Goal: Task Accomplishment & Management: Use online tool/utility

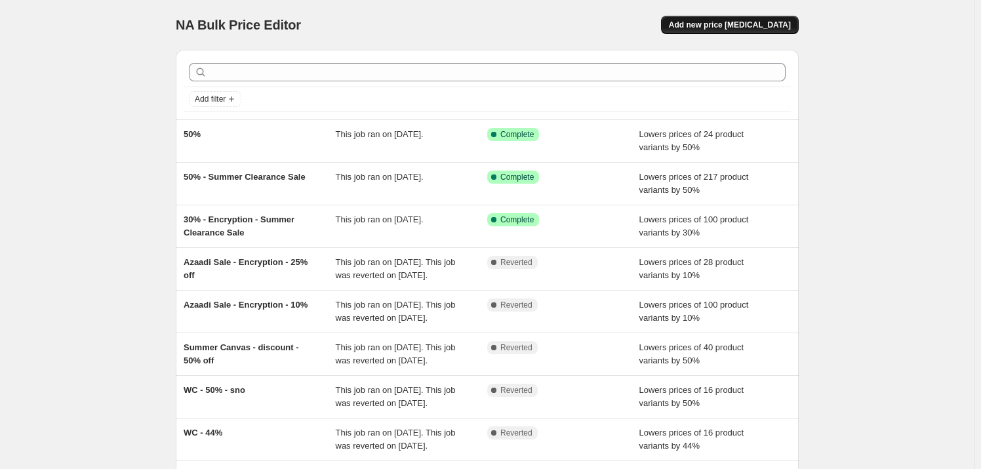
click at [737, 22] on span "Add new price [MEDICAL_DATA]" at bounding box center [730, 25] width 122 height 10
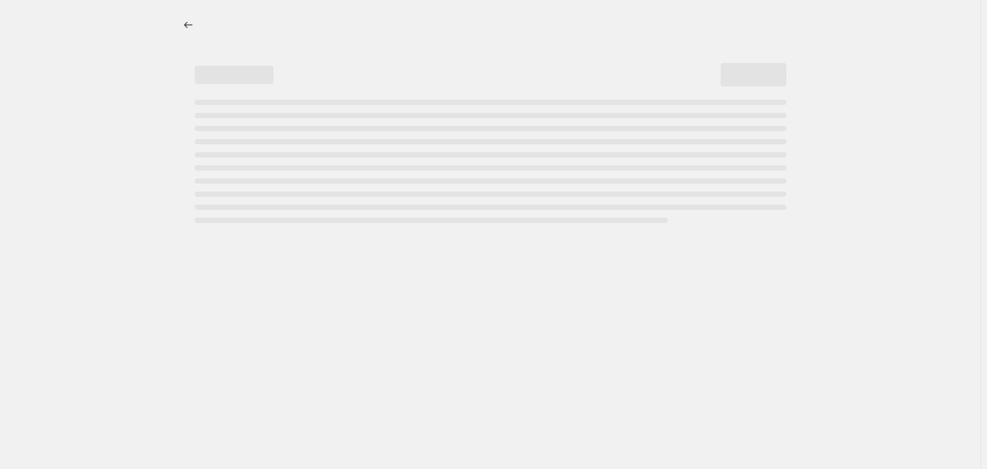
select select "percentage"
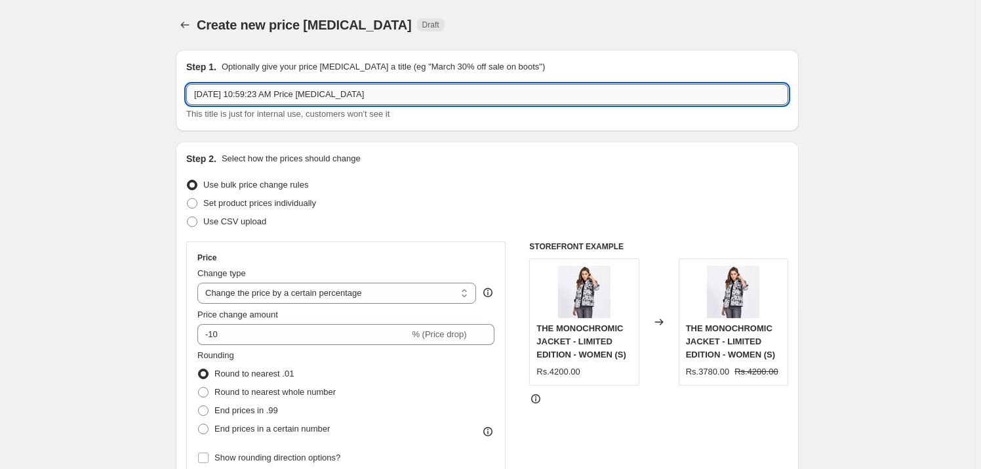
click at [405, 96] on input "[DATE] 10:59:23 AM Price [MEDICAL_DATA]" at bounding box center [487, 94] width 602 height 21
type input "50% - Jackets"
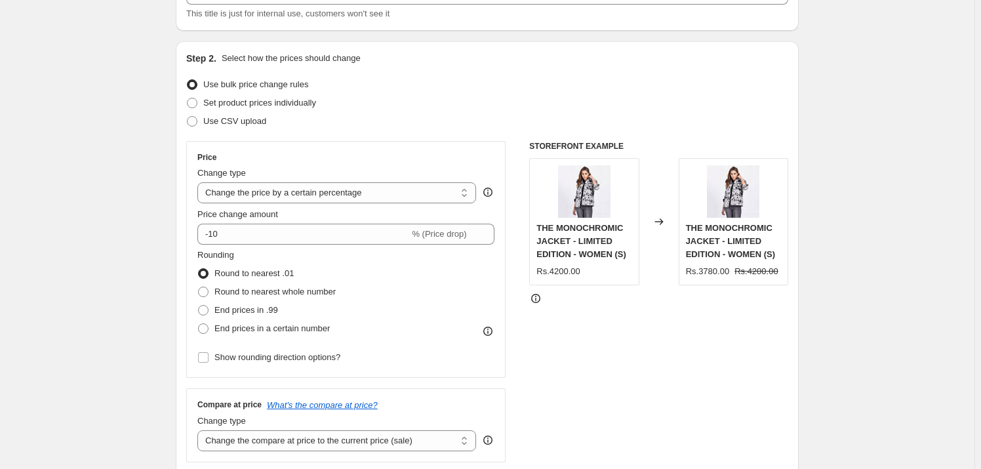
scroll to position [159, 0]
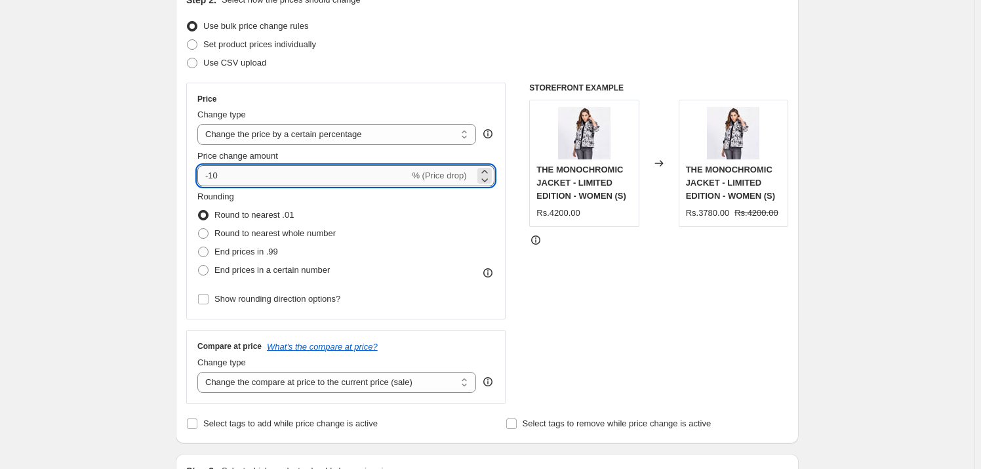
click at [314, 165] on input "-10" at bounding box center [303, 175] width 212 height 21
type input "-50"
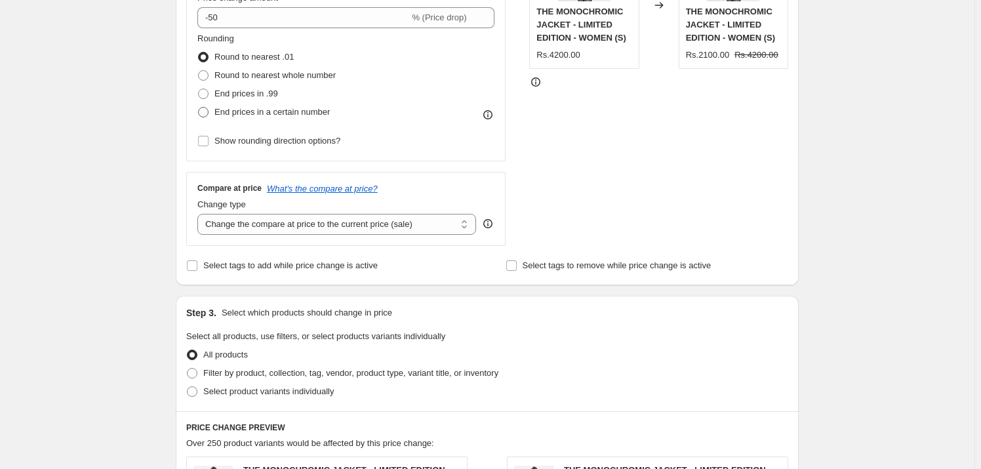
scroll to position [317, 0]
click at [289, 77] on span "Round to nearest whole number" at bounding box center [274, 75] width 121 height 10
click at [199, 70] on input "Round to nearest whole number" at bounding box center [198, 70] width 1 height 1
radio input "true"
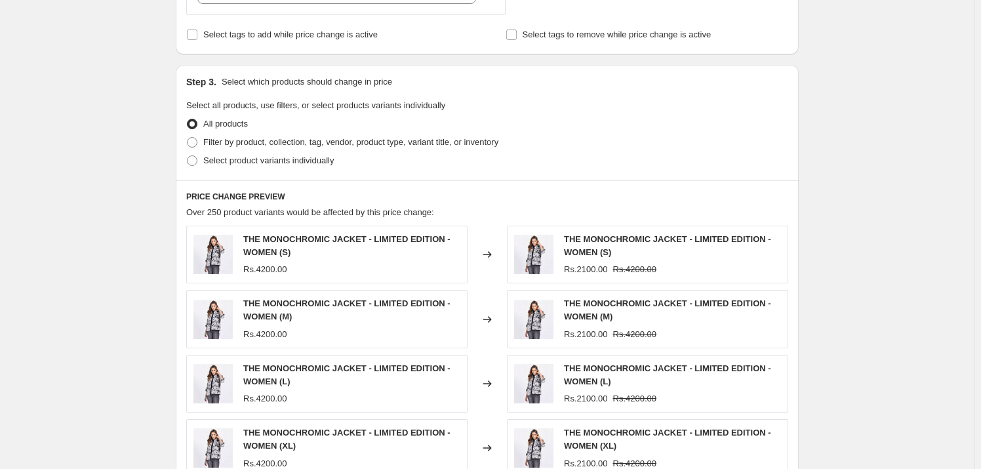
scroll to position [556, 0]
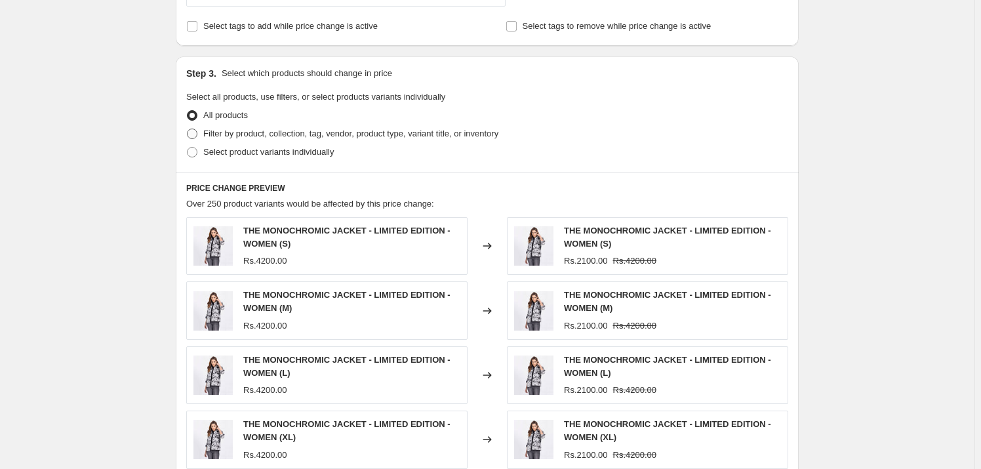
click at [369, 127] on span "Filter by product, collection, tag, vendor, product type, variant title, or inv…" at bounding box center [350, 133] width 295 height 13
click at [188, 129] on input "Filter by product, collection, tag, vendor, product type, variant title, or inv…" at bounding box center [187, 129] width 1 height 1
radio input "true"
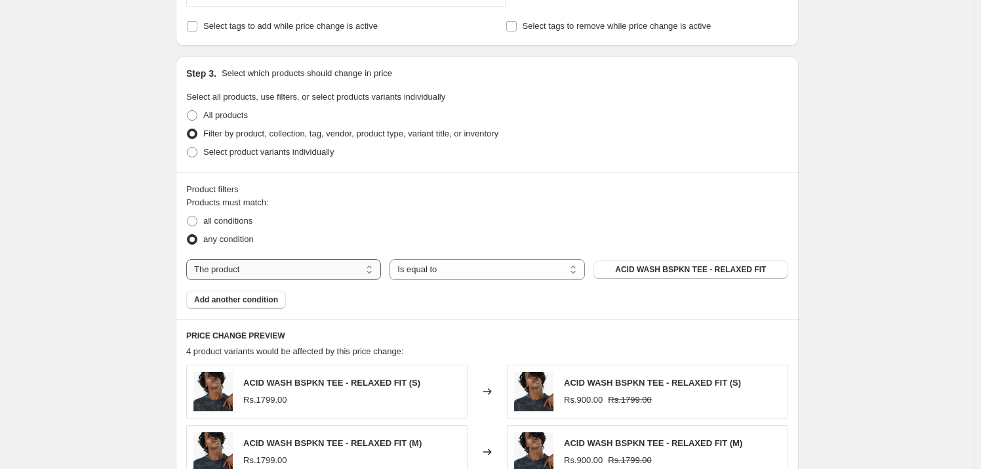
click at [359, 275] on select "The product The product's collection The product's tag The product's vendor The…" at bounding box center [283, 269] width 195 height 21
select select "collection"
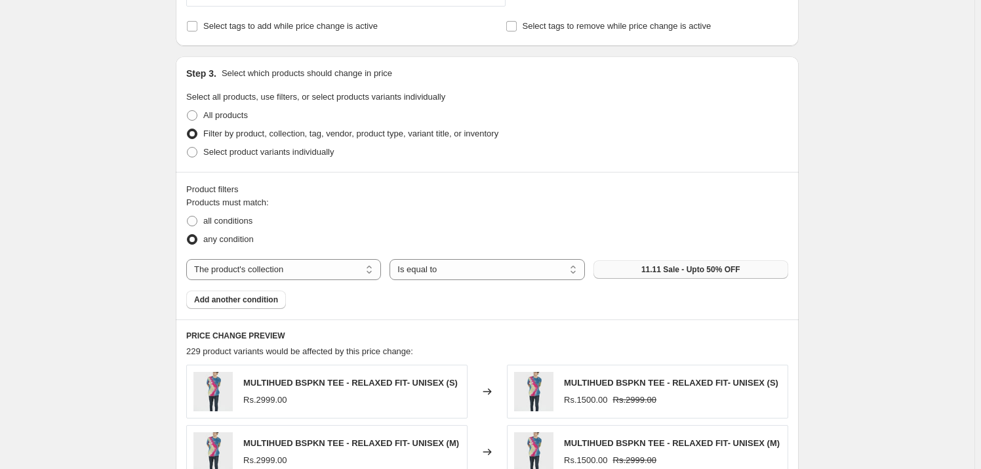
click at [701, 272] on span "11.11 Sale - Upto 50% OFF" at bounding box center [691, 269] width 99 height 10
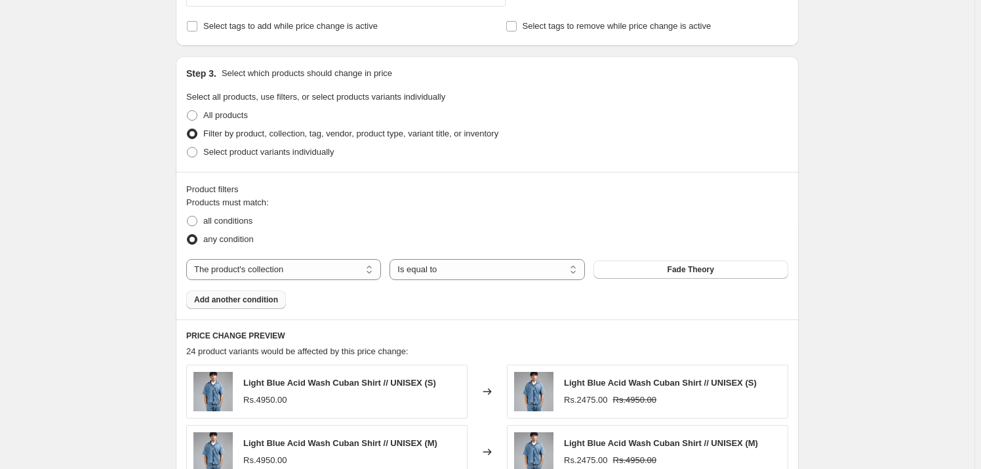
click at [262, 300] on span "Add another condition" at bounding box center [236, 300] width 84 height 10
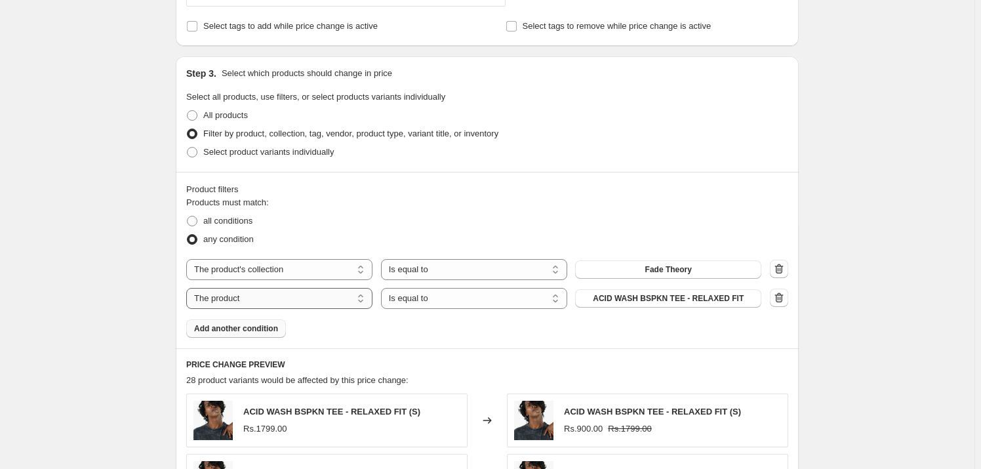
click at [319, 298] on select "The product The product's collection The product's tag The product's vendor The…" at bounding box center [279, 298] width 186 height 21
select select "collection"
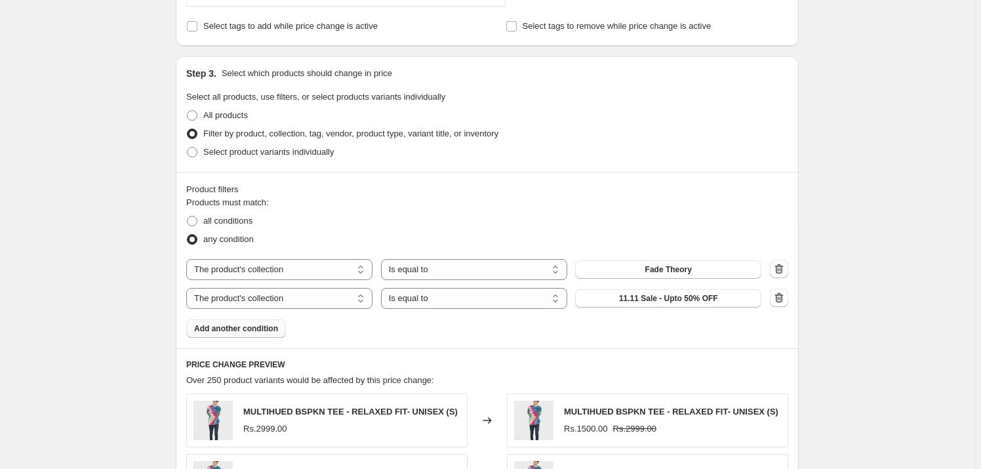
click at [689, 299] on span "11.11 Sale - Upto 50% OFF" at bounding box center [668, 298] width 99 height 10
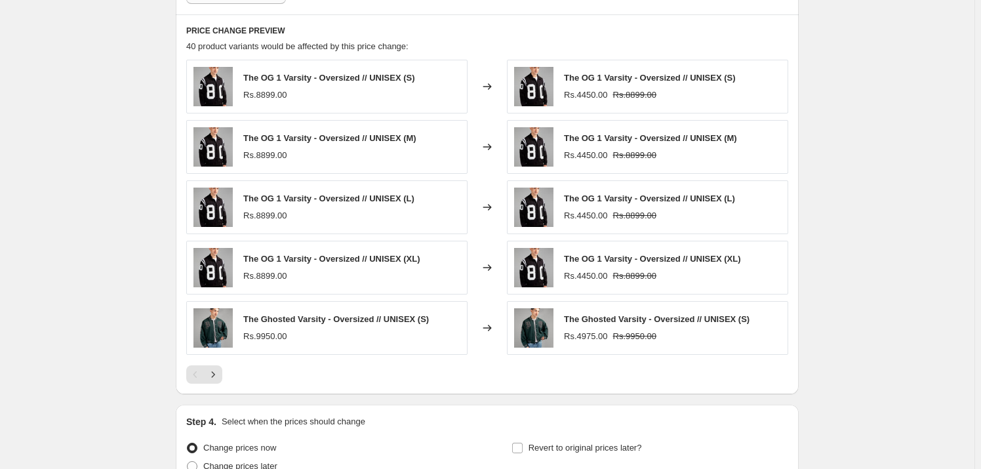
scroll to position [1017, 0]
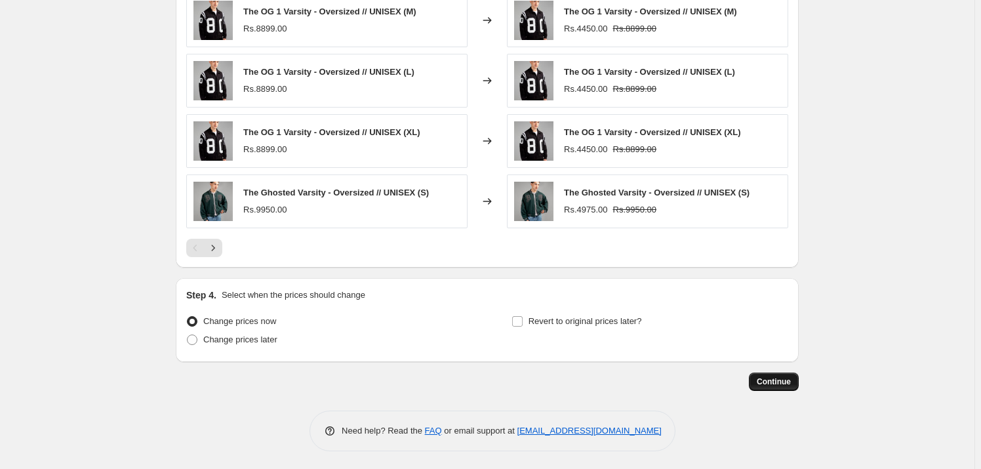
click at [774, 383] on span "Continue" at bounding box center [774, 382] width 34 height 10
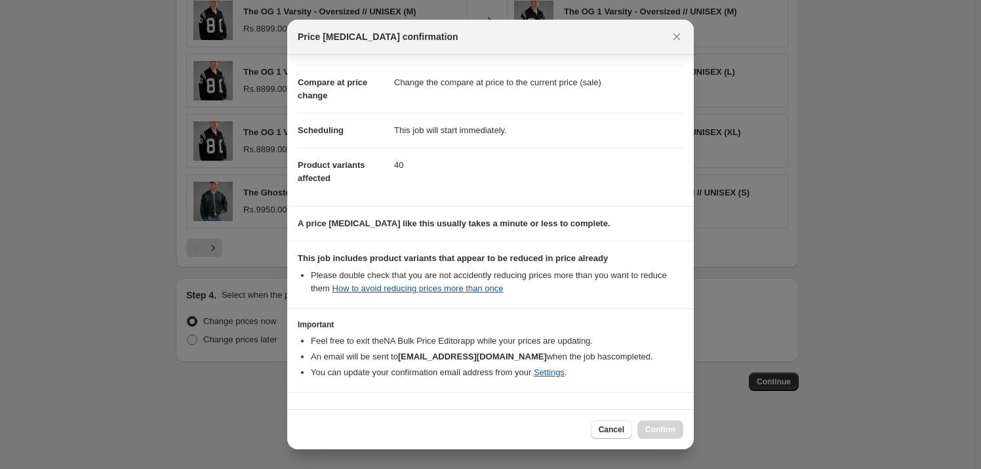
scroll to position [82, 0]
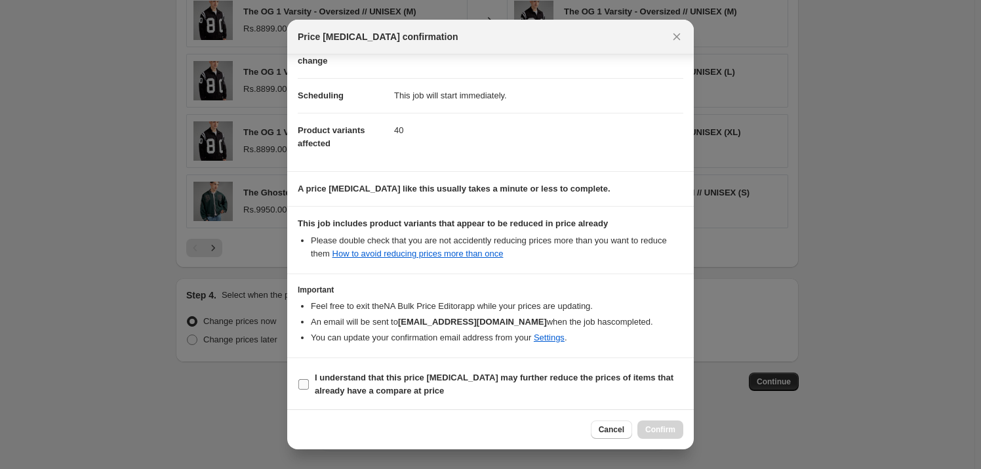
click at [306, 380] on input "I understand that this price [MEDICAL_DATA] may further reduce the prices of it…" at bounding box center [303, 384] width 10 height 10
checkbox input "true"
click at [658, 432] on span "Confirm" at bounding box center [660, 429] width 30 height 10
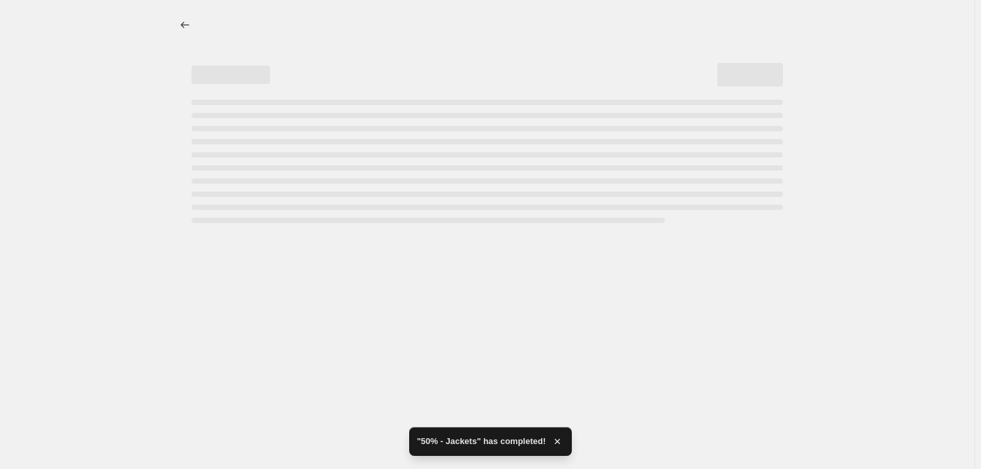
select select "percentage"
select select "collection"
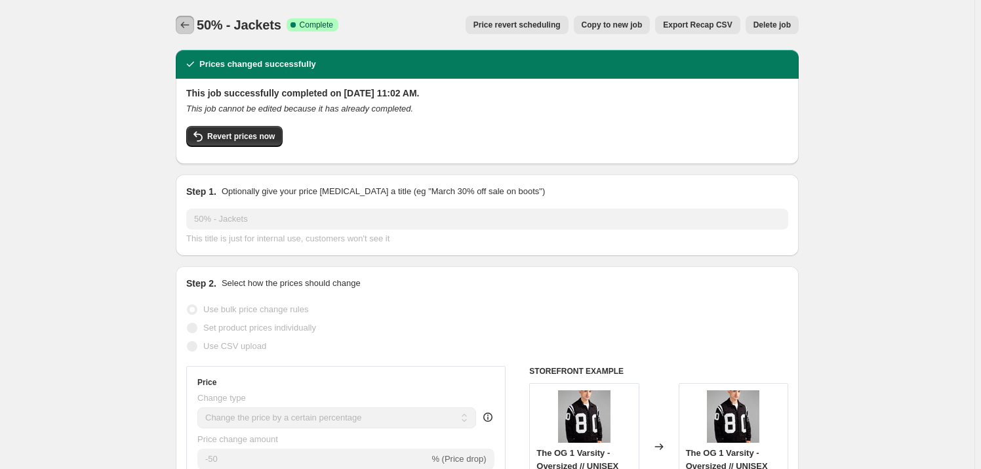
click at [189, 29] on icon "Price change jobs" at bounding box center [184, 24] width 13 height 13
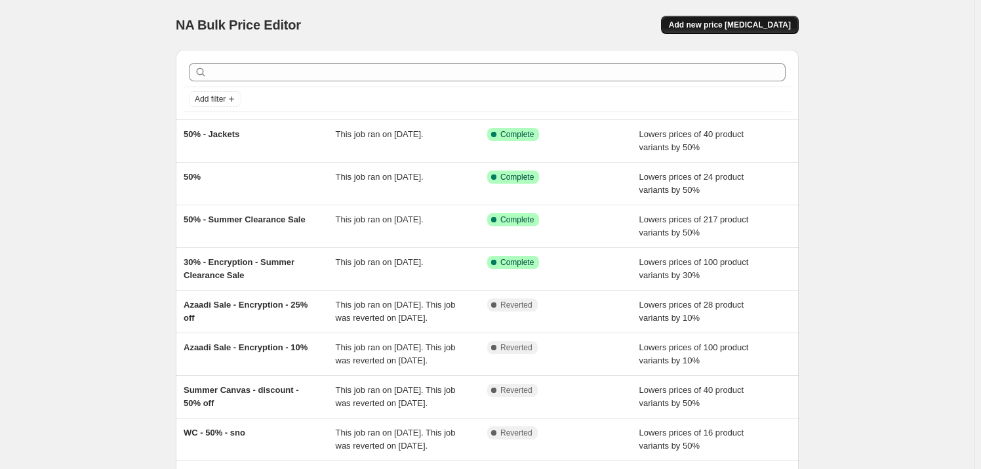
click at [748, 24] on span "Add new price [MEDICAL_DATA]" at bounding box center [730, 25] width 122 height 10
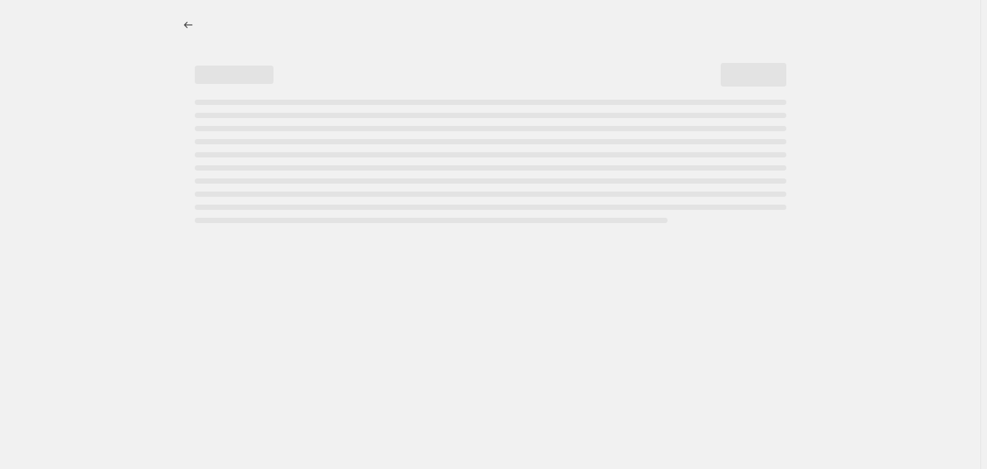
select select "percentage"
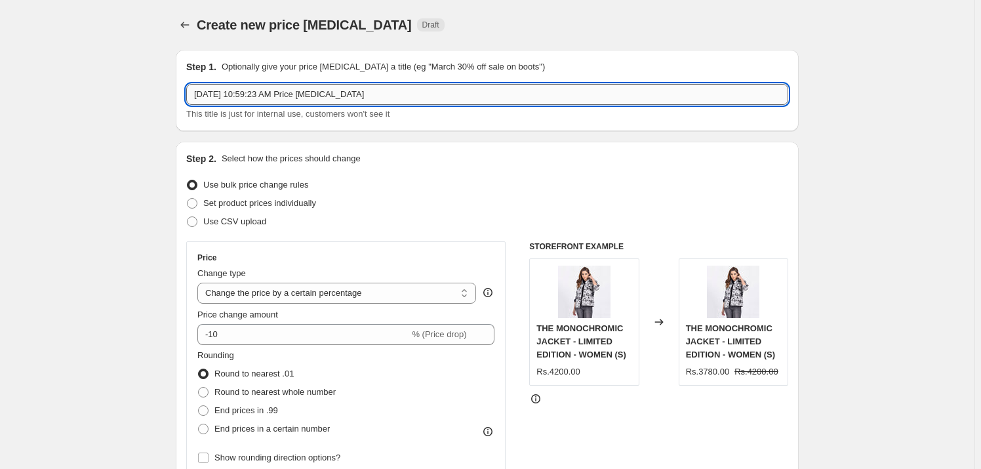
click at [400, 90] on input "[DATE] 10:59:23 AM Price [MEDICAL_DATA]" at bounding box center [487, 94] width 602 height 21
type input "50% - Jackets 2"
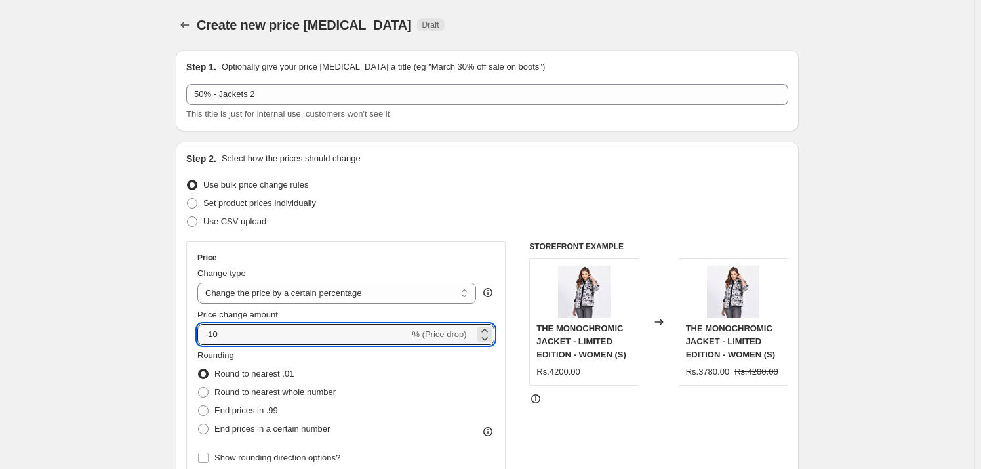
drag, startPoint x: 237, startPoint y: 333, endPoint x: 167, endPoint y: 333, distance: 70.2
type input "-50"
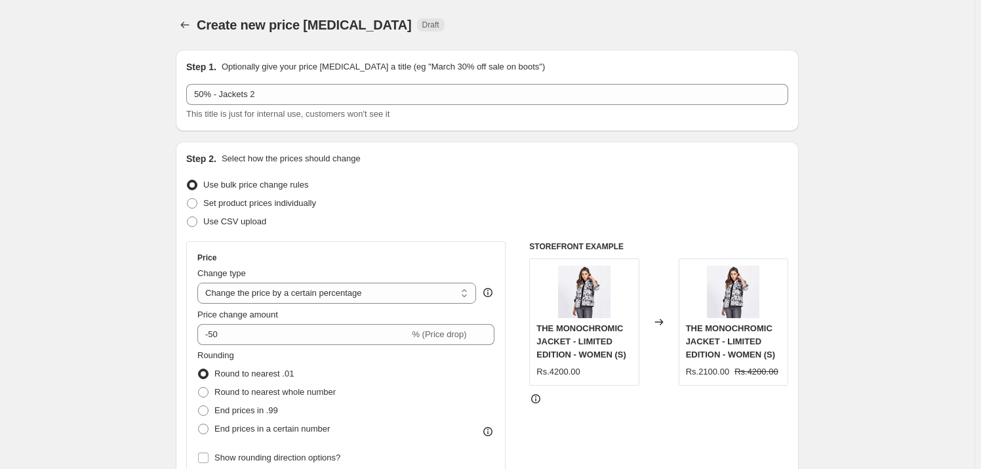
scroll to position [159, 0]
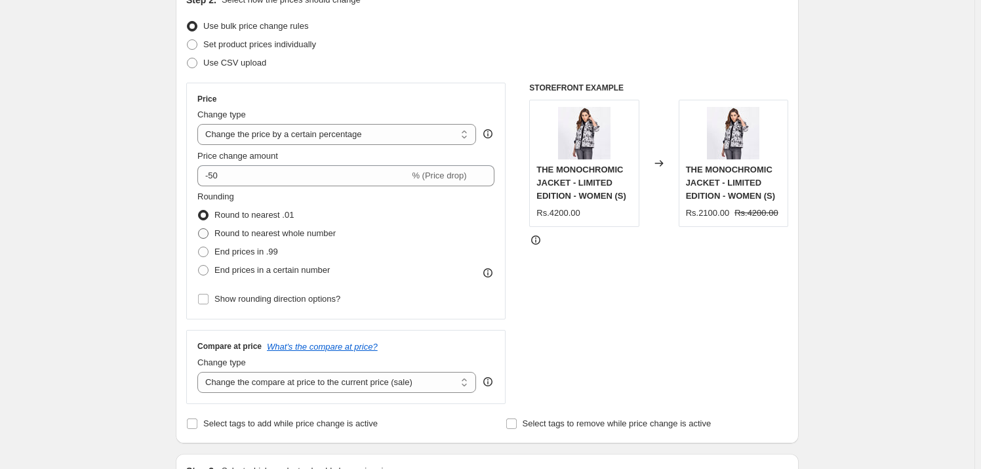
click at [296, 234] on span "Round to nearest whole number" at bounding box center [274, 233] width 121 height 10
click at [199, 229] on input "Round to nearest whole number" at bounding box center [198, 228] width 1 height 1
radio input "true"
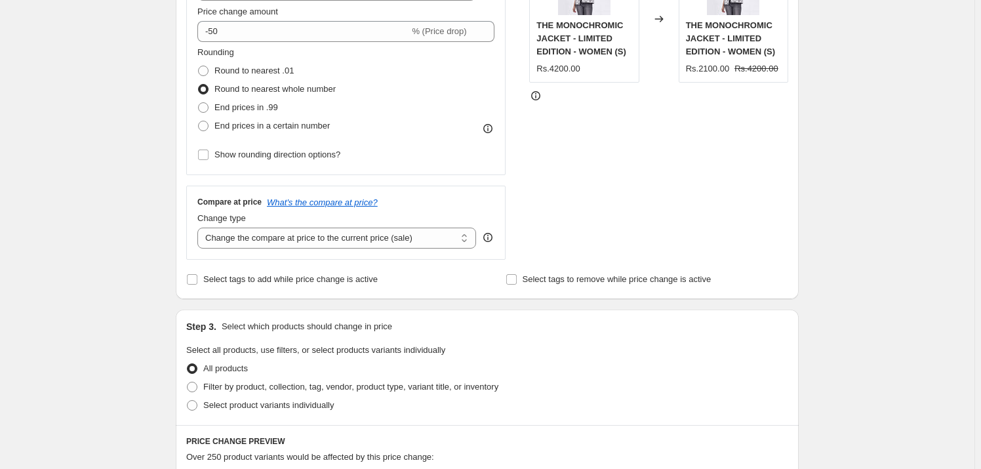
scroll to position [556, 0]
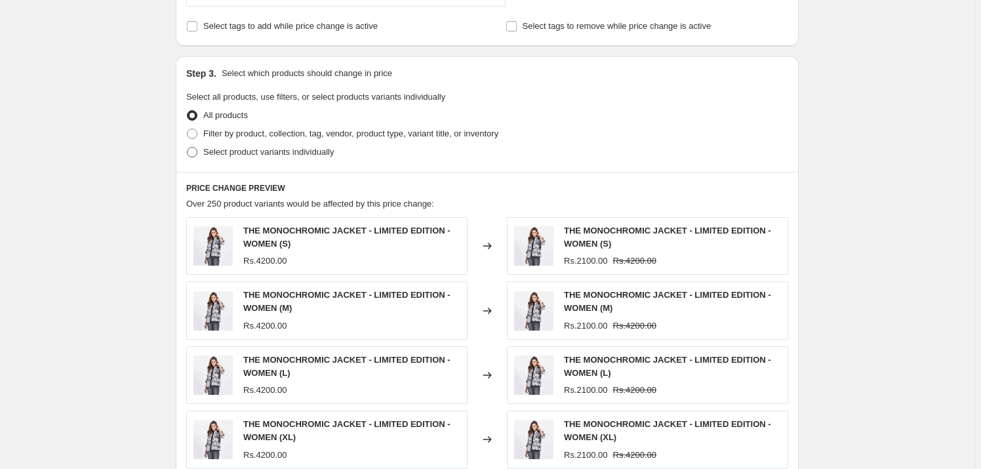
click at [288, 153] on span "Select product variants individually" at bounding box center [268, 152] width 131 height 10
click at [188, 148] on input "Select product variants individually" at bounding box center [187, 147] width 1 height 1
radio input "true"
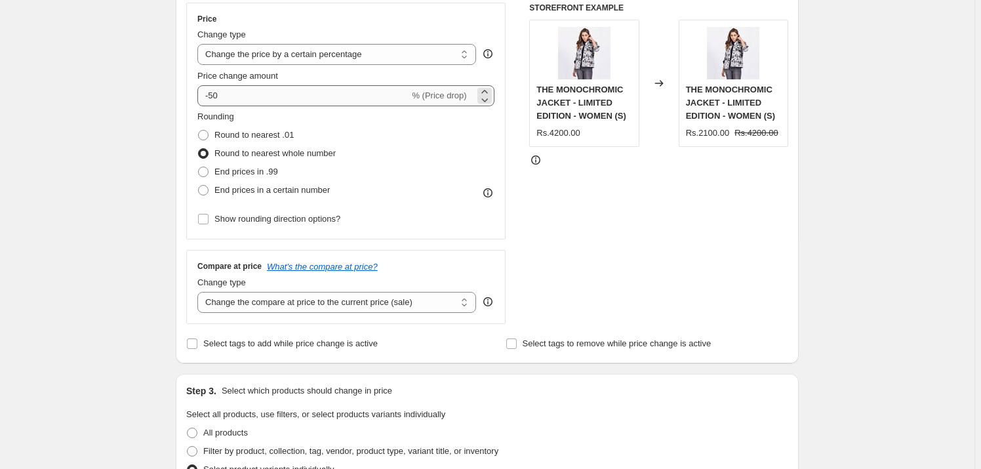
scroll to position [477, 0]
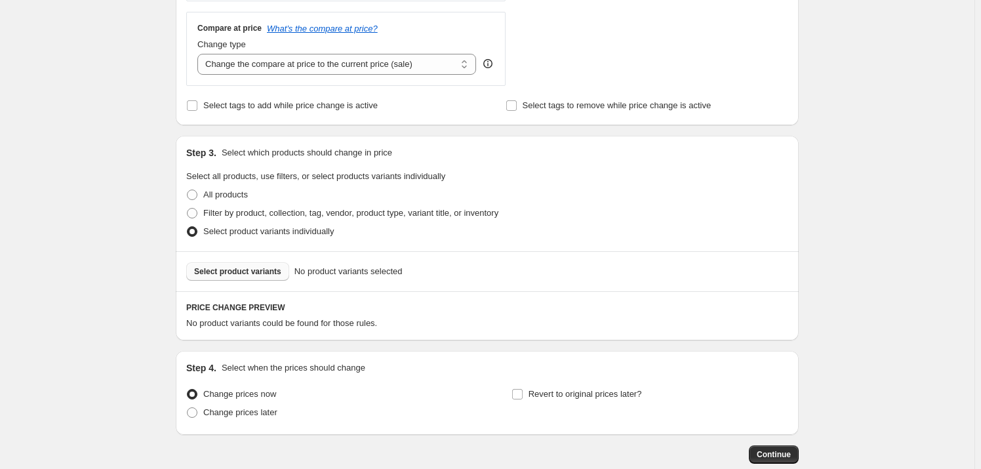
click at [270, 273] on span "Select product variants" at bounding box center [237, 271] width 87 height 10
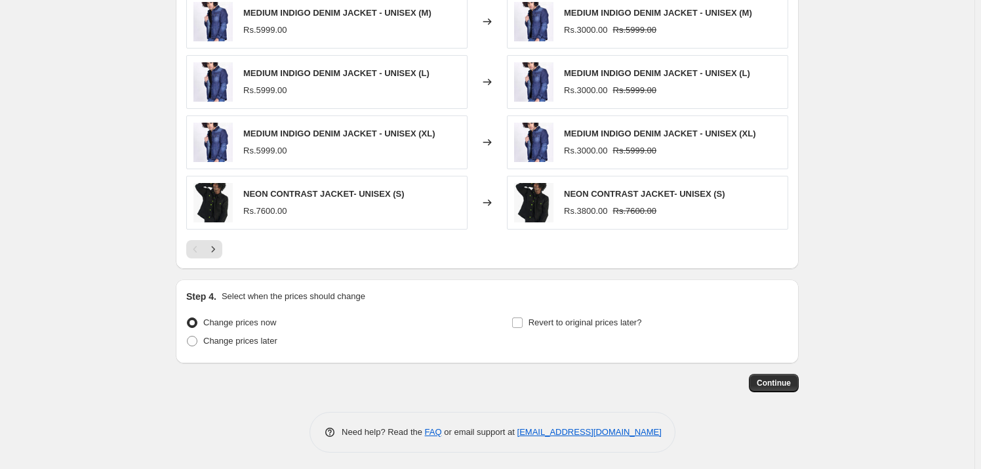
scroll to position [880, 0]
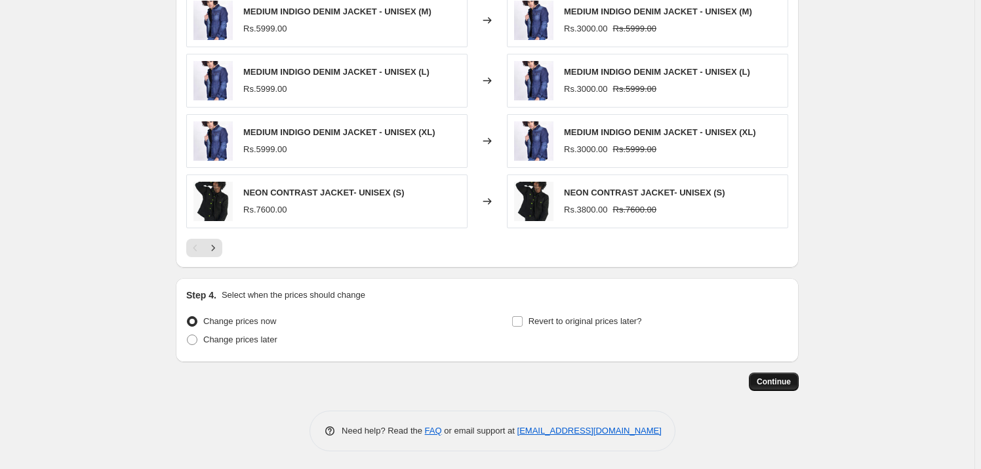
click at [787, 382] on span "Continue" at bounding box center [774, 382] width 34 height 10
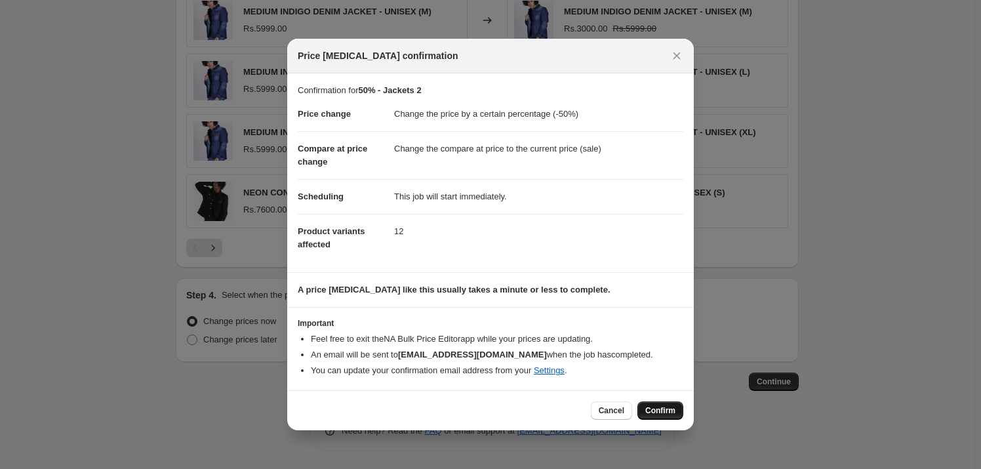
click at [657, 412] on span "Confirm" at bounding box center [660, 410] width 30 height 10
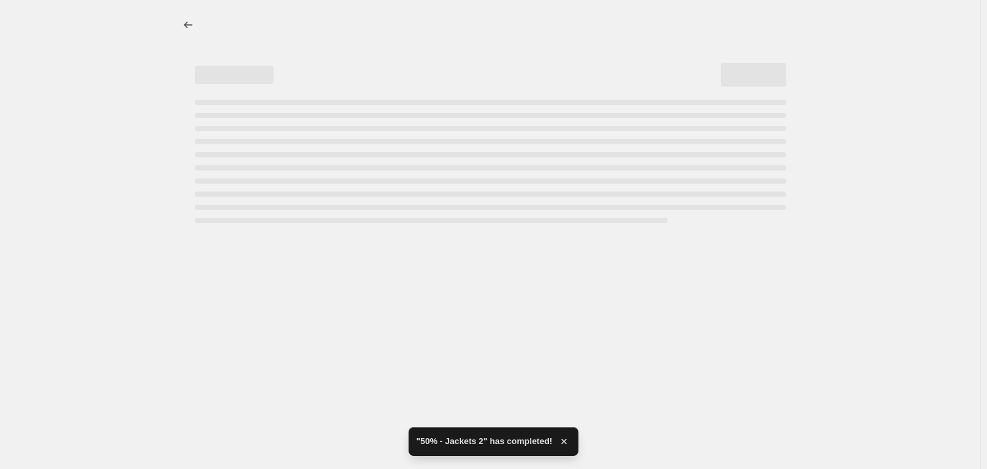
select select "percentage"
